Goal: Information Seeking & Learning: Check status

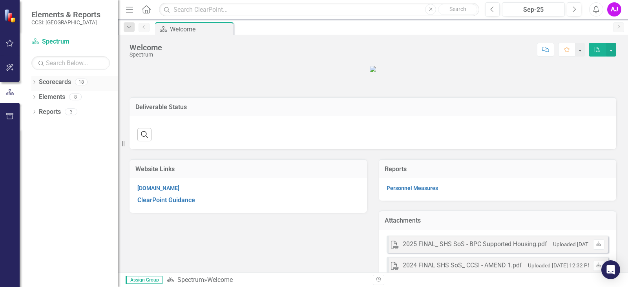
click at [35, 83] on icon "Dropdown" at bounding box center [33, 83] width 5 height 4
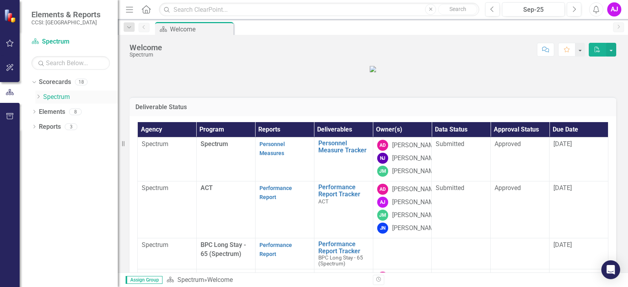
click at [38, 96] on icon "Dropdown" at bounding box center [38, 96] width 6 height 5
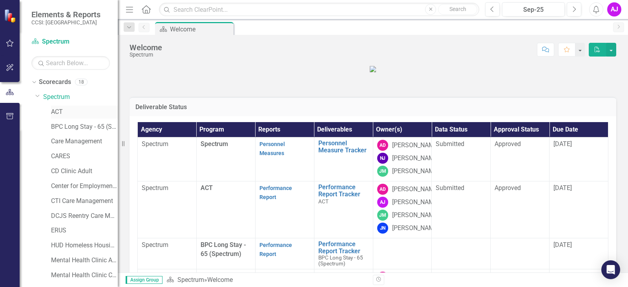
scroll to position [79, 0]
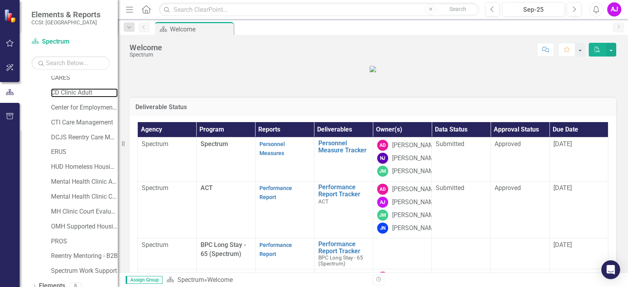
drag, startPoint x: 69, startPoint y: 90, endPoint x: 437, endPoint y: 285, distance: 416.0
click at [69, 90] on link "CD Clinic Adult" at bounding box center [84, 92] width 67 height 9
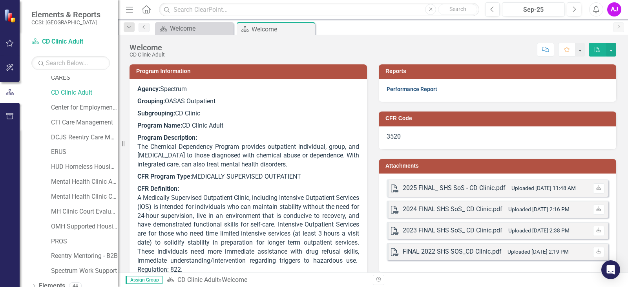
click at [411, 91] on link "Performance Report" at bounding box center [412, 89] width 51 height 6
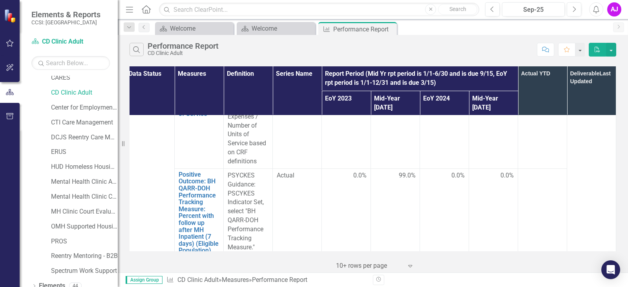
scroll to position [785, 10]
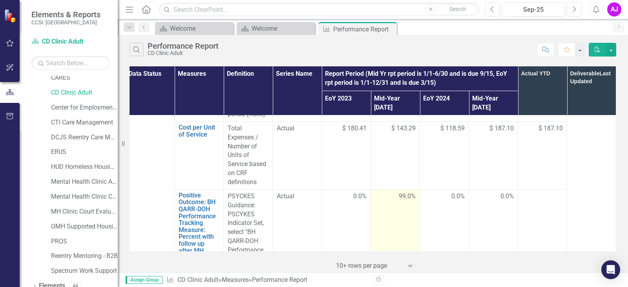
click at [399, 192] on span "99.0%" at bounding box center [407, 196] width 17 height 9
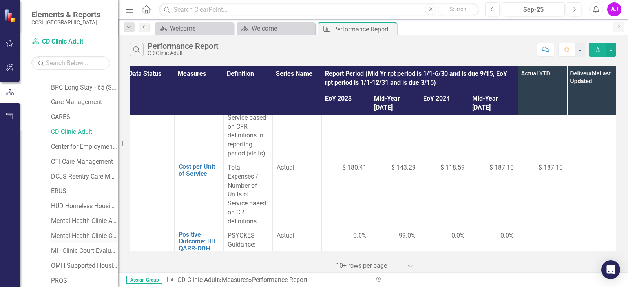
scroll to position [79, 0]
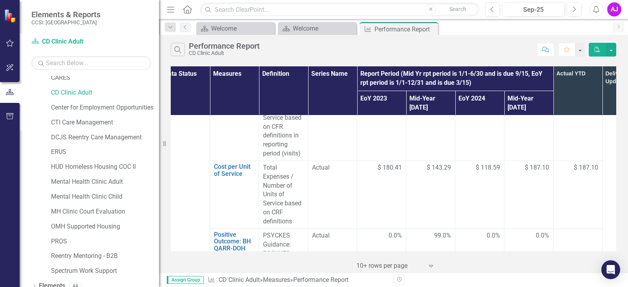
drag, startPoint x: 118, startPoint y: 194, endPoint x: 159, endPoint y: 194, distance: 41.2
click at [159, 194] on div "Resize" at bounding box center [162, 143] width 6 height 287
click at [108, 192] on link "Mental Health Clinic Child" at bounding box center [105, 196] width 108 height 9
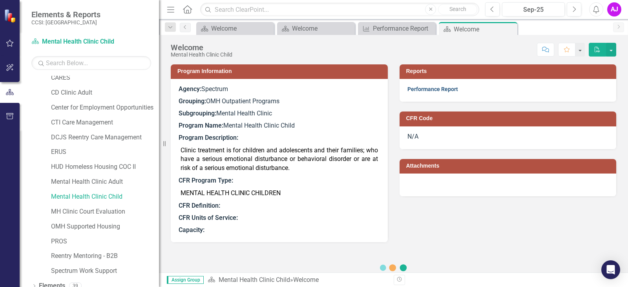
click at [437, 92] on link "Performance Report" at bounding box center [433, 89] width 51 height 6
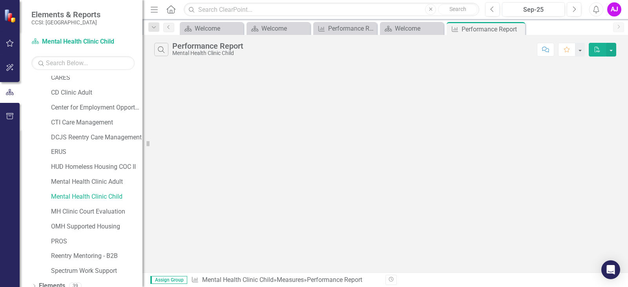
drag, startPoint x: 164, startPoint y: 149, endPoint x: 130, endPoint y: 149, distance: 33.8
click at [143, 149] on div "Resize" at bounding box center [146, 143] width 6 height 287
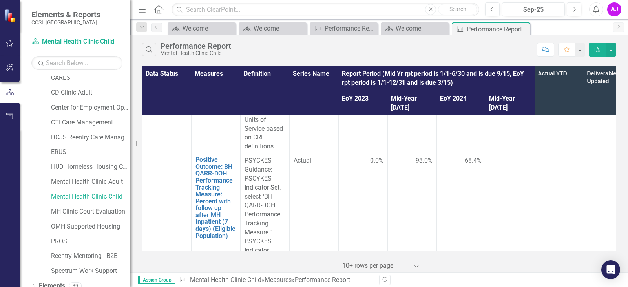
scroll to position [785, 0]
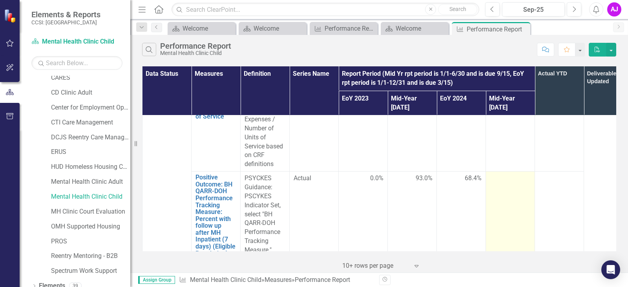
click at [501, 174] on div at bounding box center [510, 178] width 41 height 9
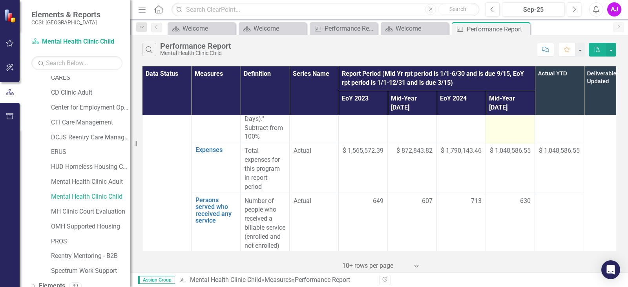
scroll to position [981, 0]
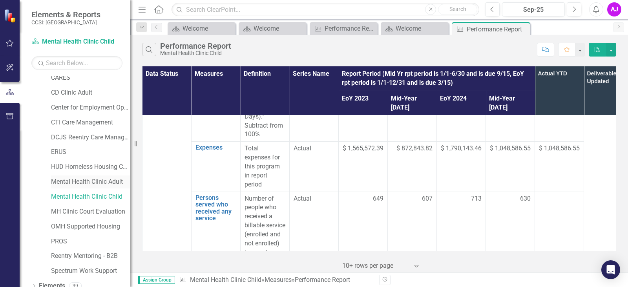
click at [92, 183] on link "Mental Health Clinic Adult" at bounding box center [90, 181] width 79 height 9
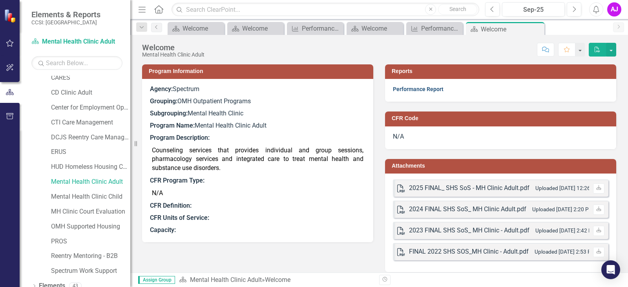
click at [406, 91] on link "Performance Report" at bounding box center [418, 89] width 51 height 6
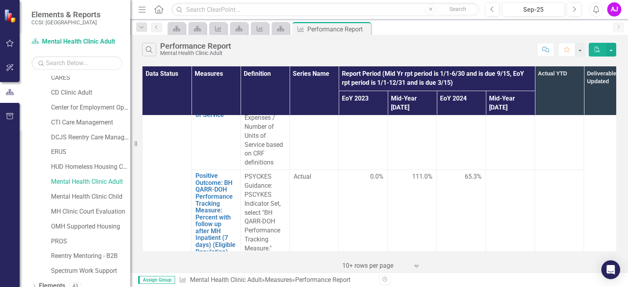
scroll to position [785, 0]
